Goal: Complete application form

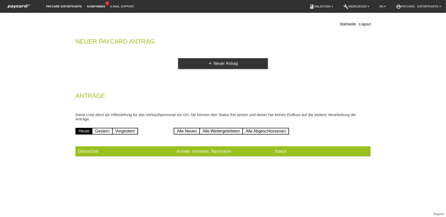
click at [97, 6] on link "Kund*innen" at bounding box center [95, 6] width 23 height 3
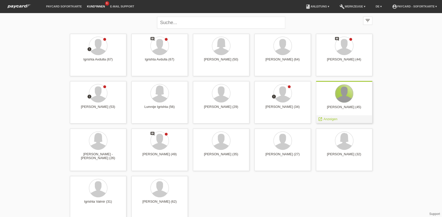
click at [347, 97] on div at bounding box center [345, 94] width 18 height 18
click at [329, 119] on span "Anzeigen" at bounding box center [331, 119] width 14 height 4
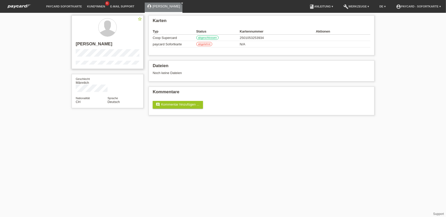
click at [74, 63] on div "star_border Fisnik Krasniqi" at bounding box center [108, 42] width 72 height 54
click at [199, 121] on html "paycard Sofortkarte Kund*innen 6 E-Mail Support Fisnik Krasniqi close" at bounding box center [223, 60] width 446 height 121
click at [52, 7] on link "paycard Sofortkarte" at bounding box center [64, 6] width 41 height 3
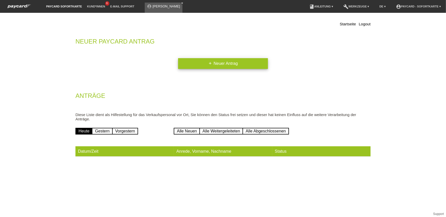
click at [224, 64] on link "add Neuer Antrag" at bounding box center [223, 63] width 90 height 11
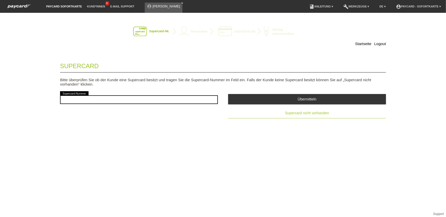
click at [299, 112] on span "Supercard nicht vorhanden" at bounding box center [307, 113] width 44 height 4
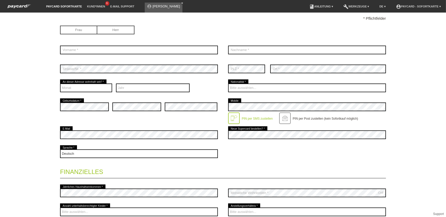
scroll to position [70, 0]
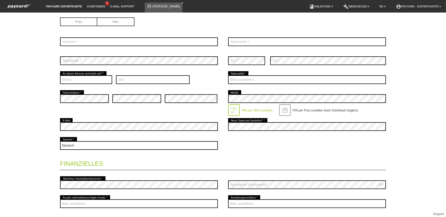
click at [266, 158] on legend "Finanzielles" at bounding box center [223, 162] width 326 height 15
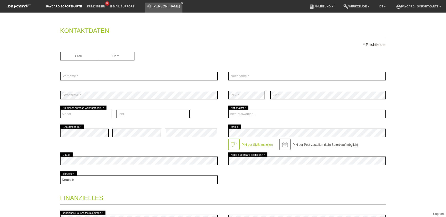
scroll to position [0, 0]
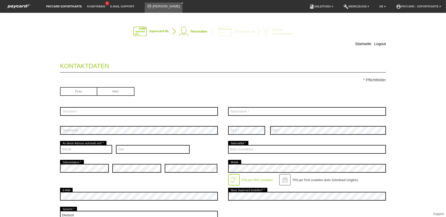
click at [95, 5] on li "Kund*innen 6" at bounding box center [95, 6] width 23 height 13
click at [95, 5] on link "Kund*innen" at bounding box center [95, 6] width 23 height 3
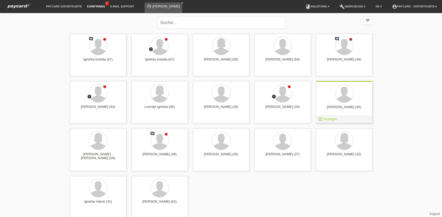
click at [357, 97] on div at bounding box center [344, 93] width 48 height 19
